Goal: Task Accomplishment & Management: Complete application form

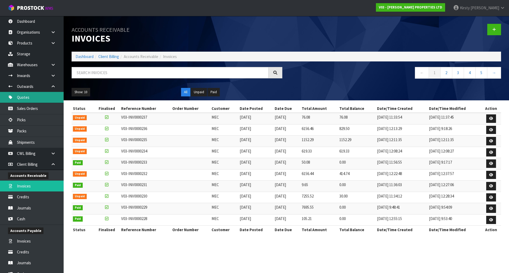
click at [26, 95] on link "Quotes" at bounding box center [32, 97] width 64 height 11
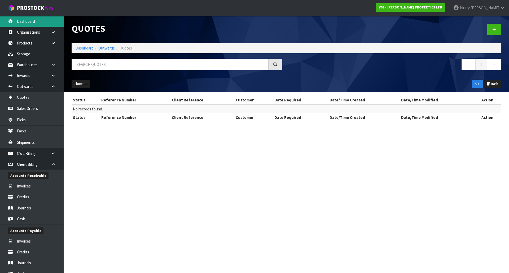
click at [16, 19] on link "Dashboard" at bounding box center [32, 21] width 64 height 11
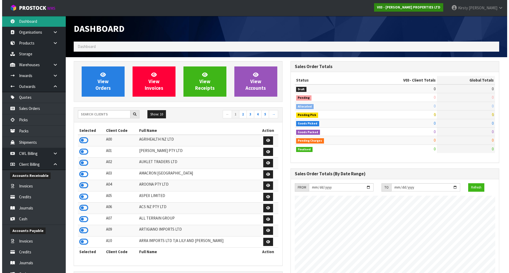
scroll to position [324, 216]
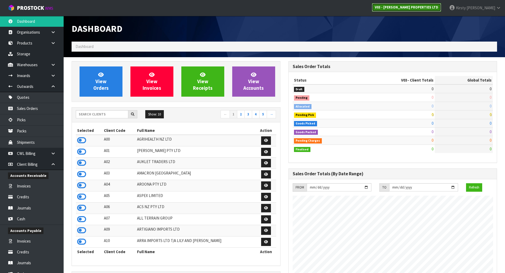
click at [438, 7] on strong "V03 - [PERSON_NAME] PROPERTIES LTD" at bounding box center [406, 7] width 63 height 5
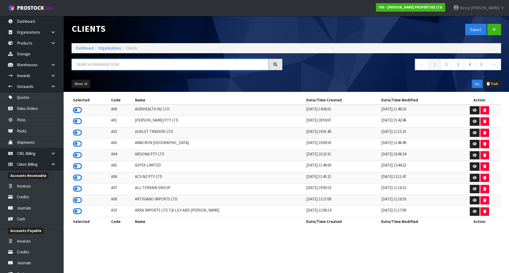
click at [96, 65] on input "text" at bounding box center [170, 64] width 197 height 11
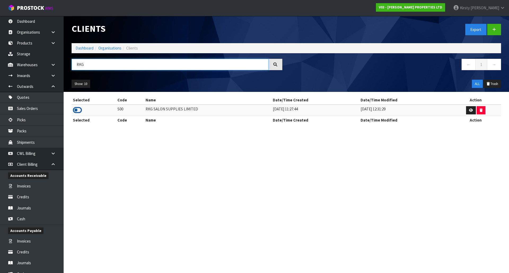
type input "RKG"
click at [78, 110] on icon at bounding box center [77, 110] width 9 height 8
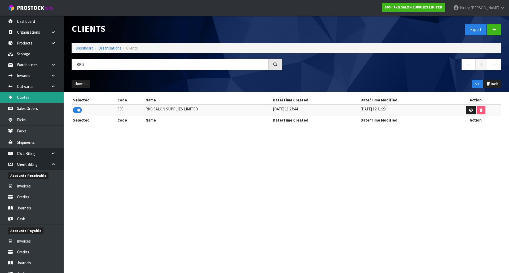
click at [27, 98] on link "Quotes" at bounding box center [32, 97] width 64 height 11
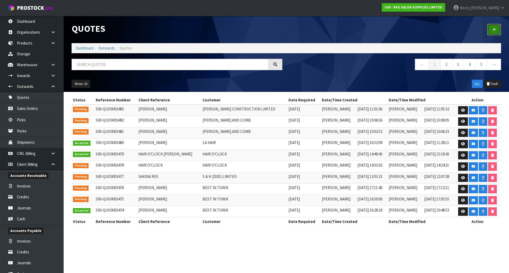
click at [491, 30] on link at bounding box center [494, 29] width 14 height 11
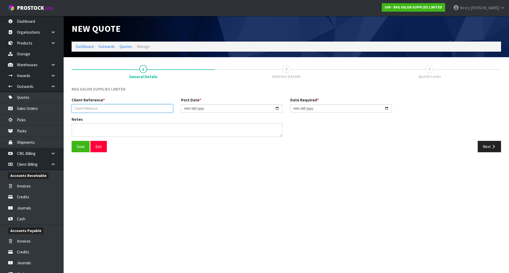
click at [99, 108] on input "text" at bounding box center [122, 108] width 101 height 8
type input "TEST"
click at [78, 148] on button "Save" at bounding box center [81, 146] width 18 height 11
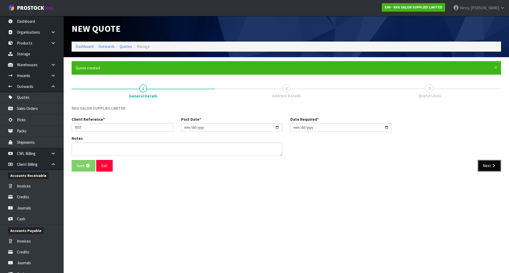
click at [487, 165] on button "Next" at bounding box center [489, 165] width 23 height 11
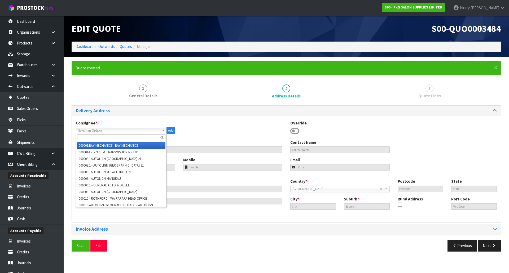
click at [90, 131] on span "Select an Option" at bounding box center [118, 130] width 81 height 6
click at [219, 213] on div "Address * Country * [GEOGRAPHIC_DATA] [GEOGRAPHIC_DATA] [GEOGRAPHIC_DATA] [GEOG…" at bounding box center [286, 198] width 429 height 39
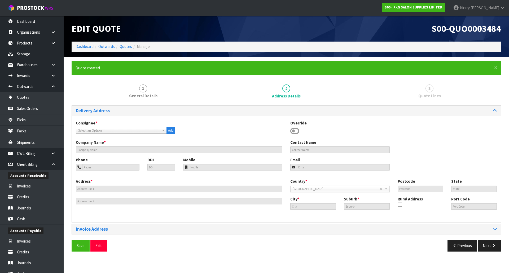
click at [295, 131] on icon at bounding box center [294, 131] width 9 height 8
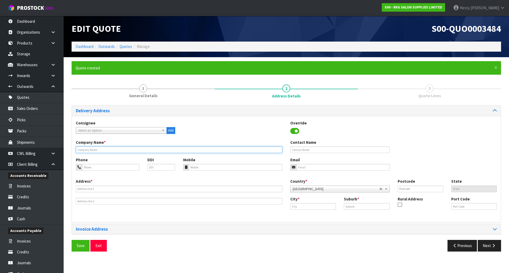
click at [96, 151] on input "text" at bounding box center [179, 150] width 206 height 7
type input "AR DISTRIBUTORS"
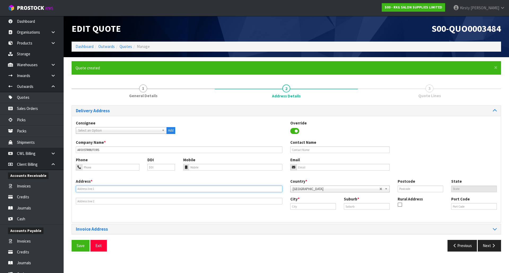
click at [105, 192] on input "text" at bounding box center [179, 189] width 206 height 7
type input "P"
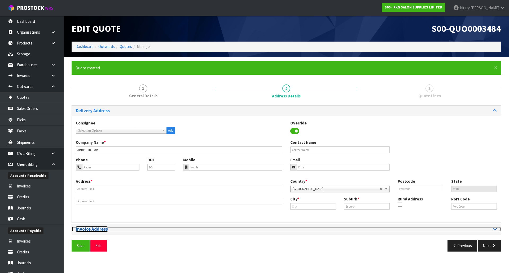
click at [495, 228] on icon at bounding box center [495, 229] width 4 height 5
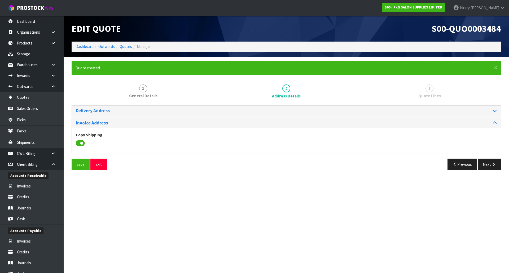
click at [83, 144] on icon at bounding box center [80, 143] width 9 height 8
click at [0, 0] on input "checkbox" at bounding box center [0, 0] width 0 height 0
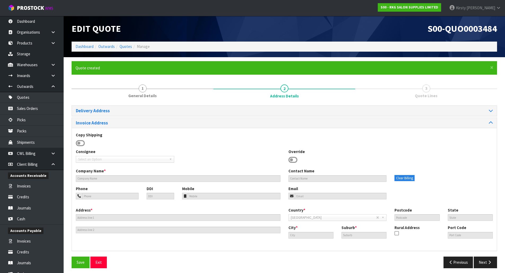
click at [89, 158] on span "Select an Option" at bounding box center [122, 159] width 89 height 6
click at [293, 161] on icon at bounding box center [292, 160] width 9 height 8
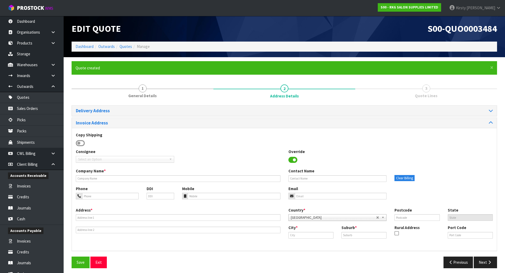
click at [93, 158] on span "Select an Option" at bounding box center [122, 159] width 89 height 6
click at [98, 263] on button "Exit" at bounding box center [98, 262] width 16 height 11
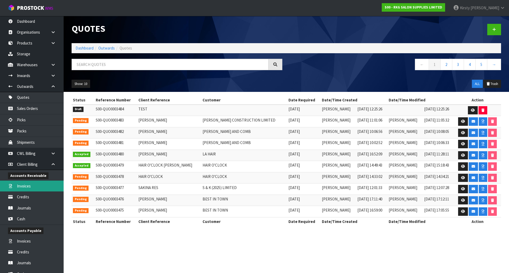
click at [41, 184] on link "Invoices" at bounding box center [32, 186] width 64 height 11
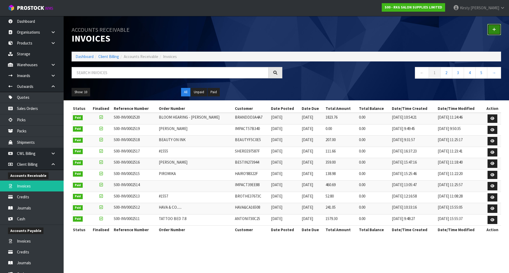
click at [493, 28] on icon at bounding box center [494, 30] width 4 height 4
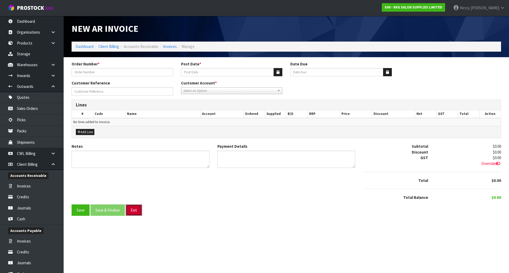
click at [134, 211] on button "Exit" at bounding box center [134, 210] width 16 height 11
